Goal: Task Accomplishment & Management: Use online tool/utility

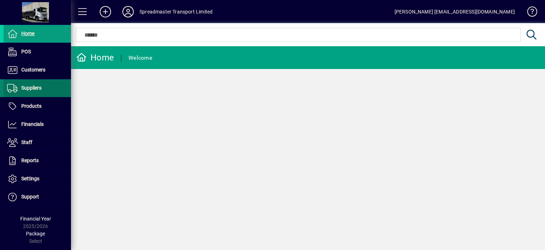
click at [30, 86] on span "Suppliers" at bounding box center [31, 88] width 20 height 6
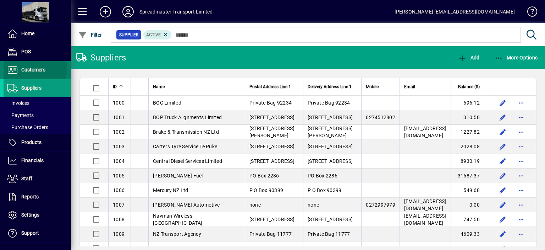
click at [28, 68] on span "Customers" at bounding box center [33, 70] width 24 height 6
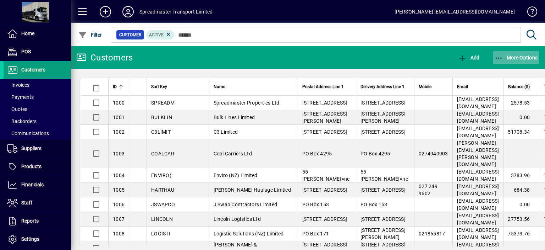
click at [514, 56] on span "More Options" at bounding box center [516, 58] width 43 height 6
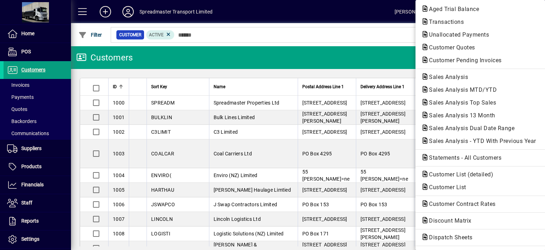
click at [238, 39] on div at bounding box center [272, 125] width 545 height 250
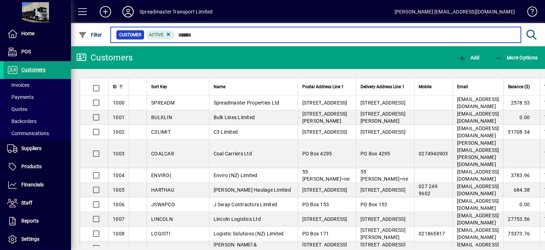
click at [193, 35] on input "text" at bounding box center [345, 35] width 341 height 10
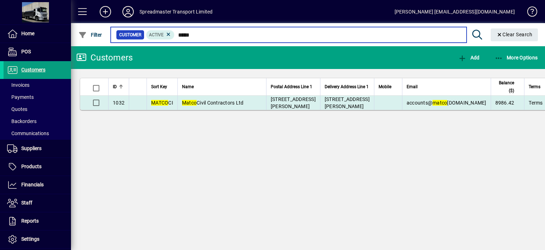
type input "*****"
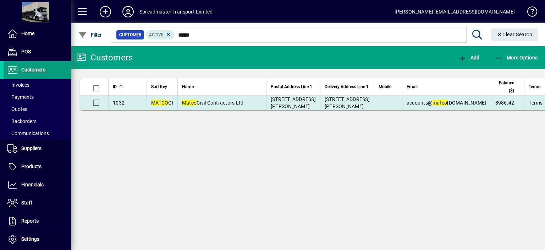
click at [221, 105] on span "Matco Civil Contractors Ltd" at bounding box center [213, 103] width 62 height 6
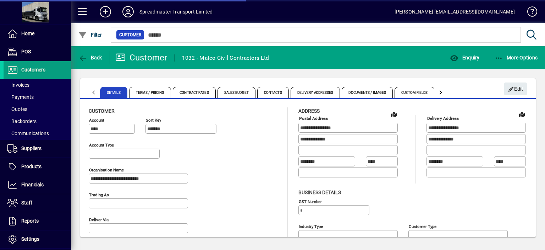
type input "**********"
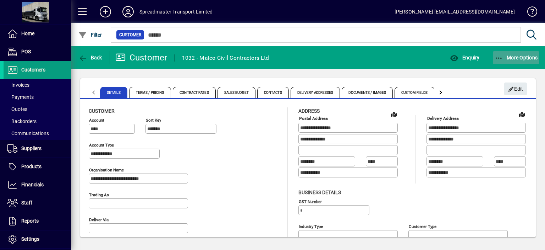
click at [512, 55] on span "More Options" at bounding box center [516, 58] width 43 height 6
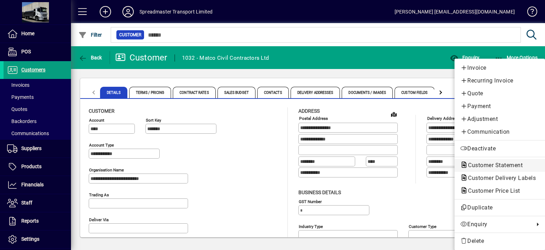
click at [487, 162] on span "Customer Statement" at bounding box center [493, 165] width 66 height 7
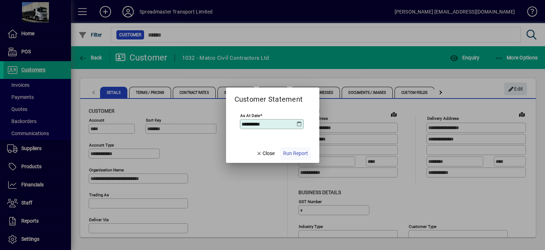
click at [297, 154] on span "Run Report" at bounding box center [295, 152] width 25 height 7
